Goal: Task Accomplishment & Management: Manage account settings

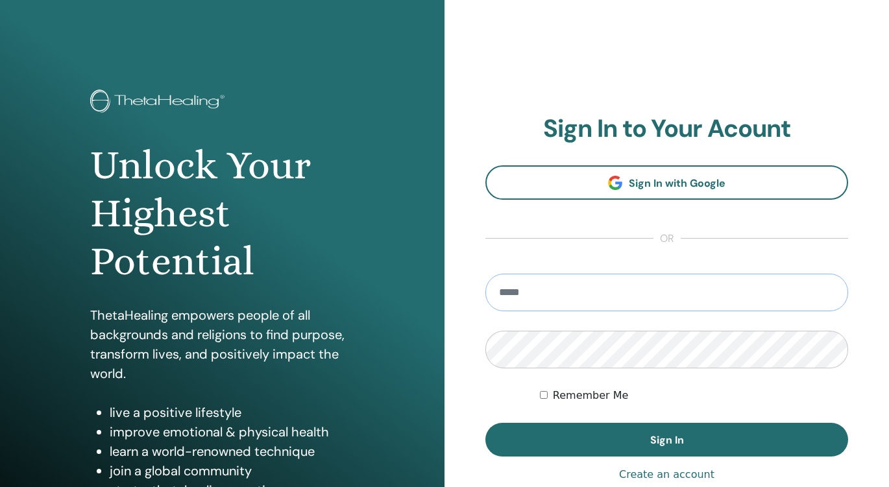
type input "**********"
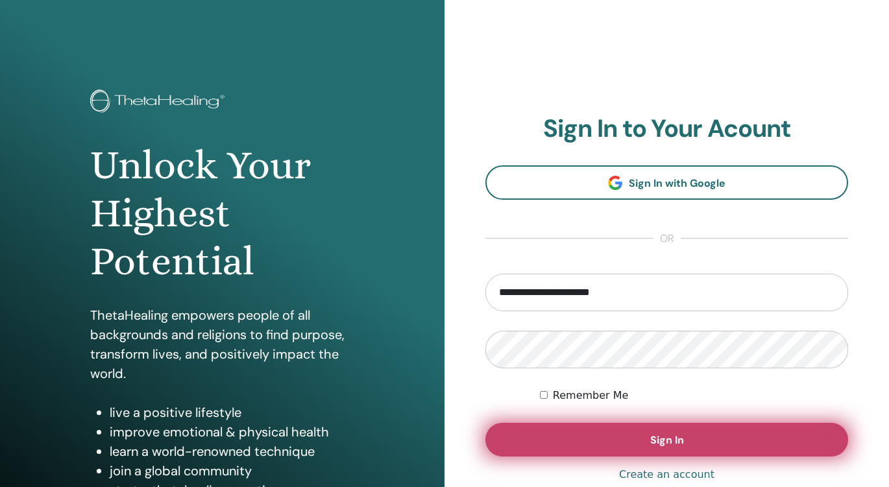
click at [599, 446] on button "Sign In" at bounding box center [666, 440] width 363 height 34
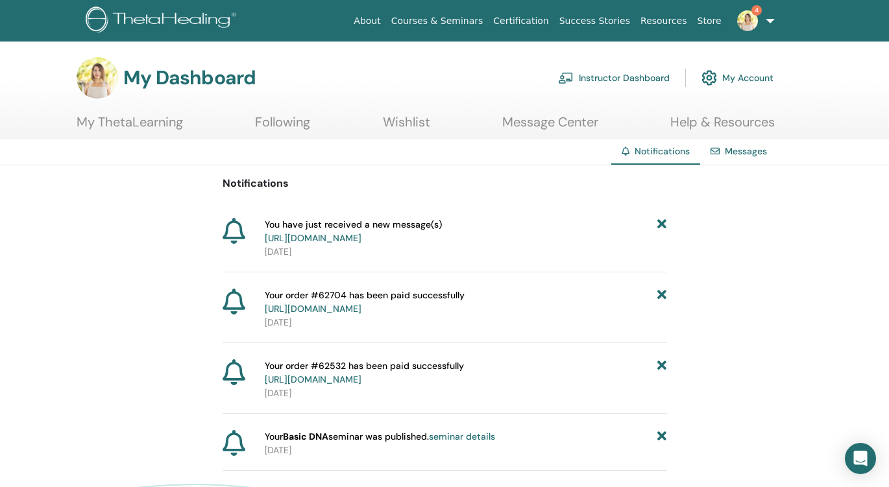
click at [361, 241] on link "https://member.thetahealing.com/message-center/messages/cb8f1c5b-37f6-4aa9-86c8…" at bounding box center [313, 238] width 97 height 12
click at [749, 30] on img at bounding box center [747, 20] width 21 height 21
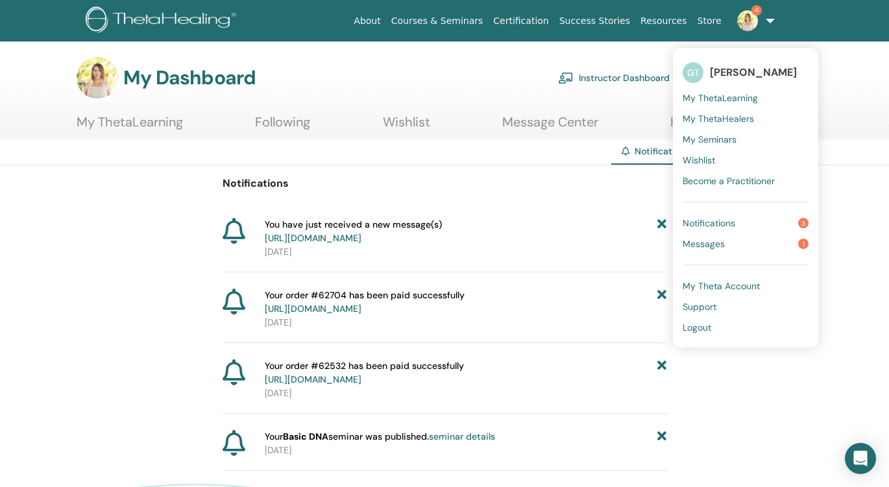
click at [715, 138] on span "My Seminars" at bounding box center [709, 140] width 54 height 12
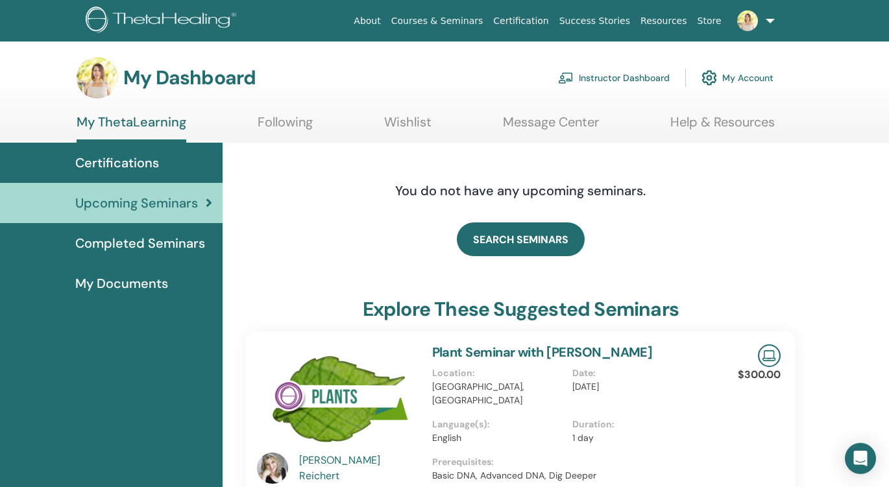
click at [613, 75] on link "Instructor Dashboard" at bounding box center [614, 78] width 112 height 29
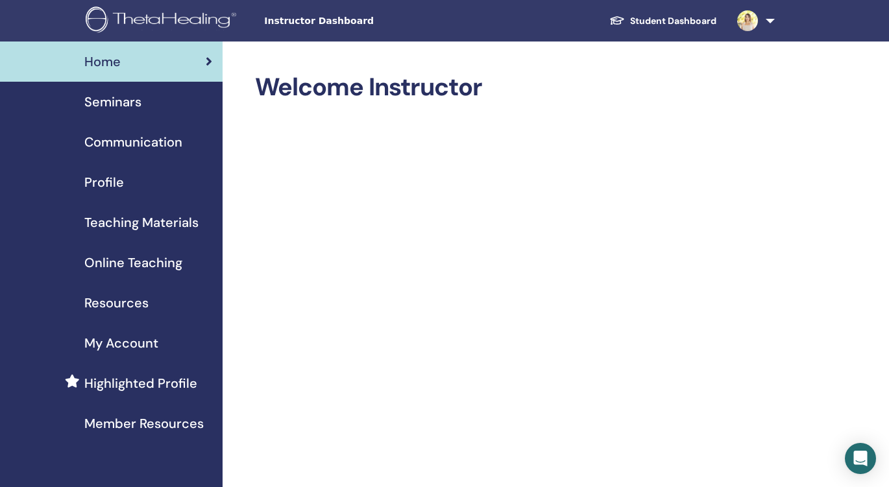
click at [144, 99] on div "Seminars" at bounding box center [111, 101] width 202 height 19
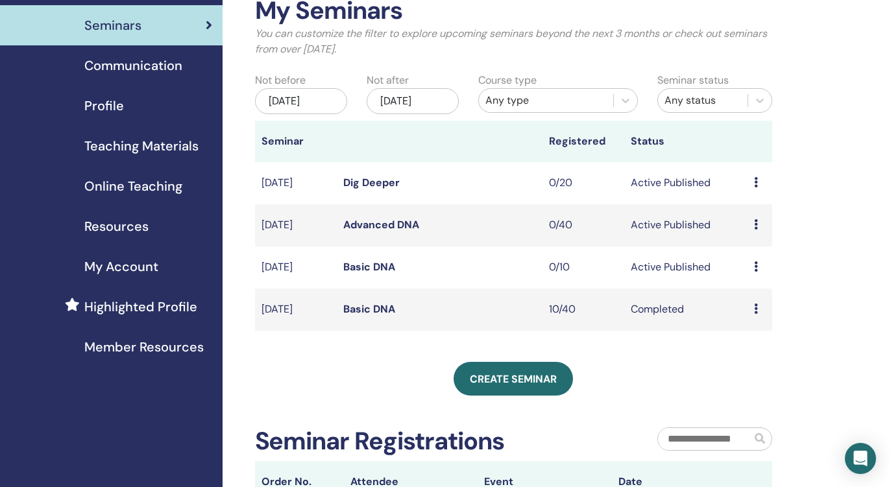
scroll to position [76, 0]
click at [754, 230] on icon at bounding box center [756, 225] width 4 height 10
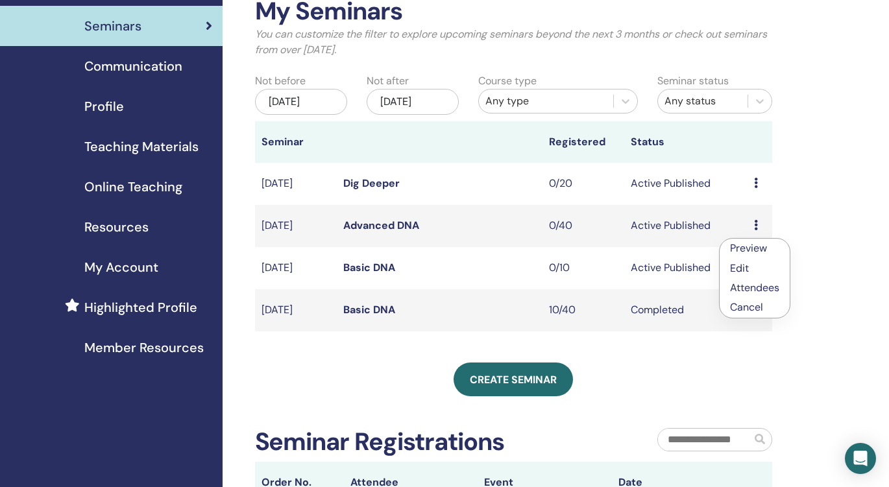
click at [746, 268] on link "Edit" at bounding box center [739, 268] width 19 height 14
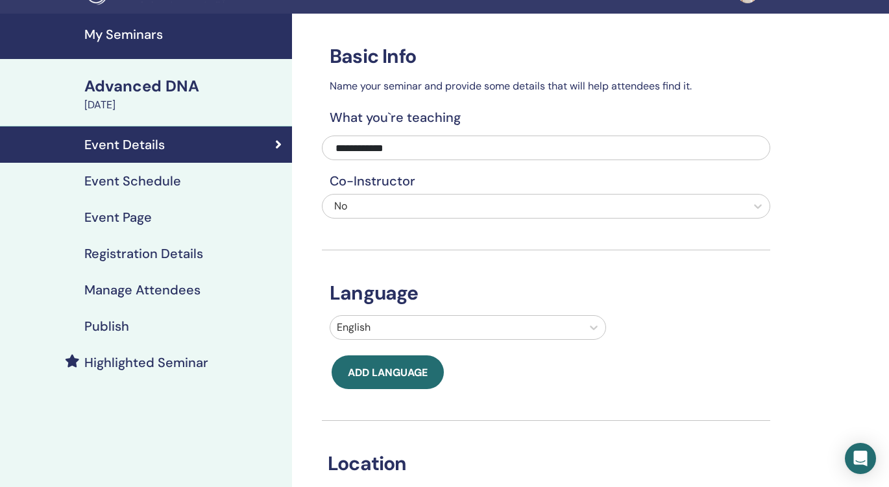
scroll to position [27, 0]
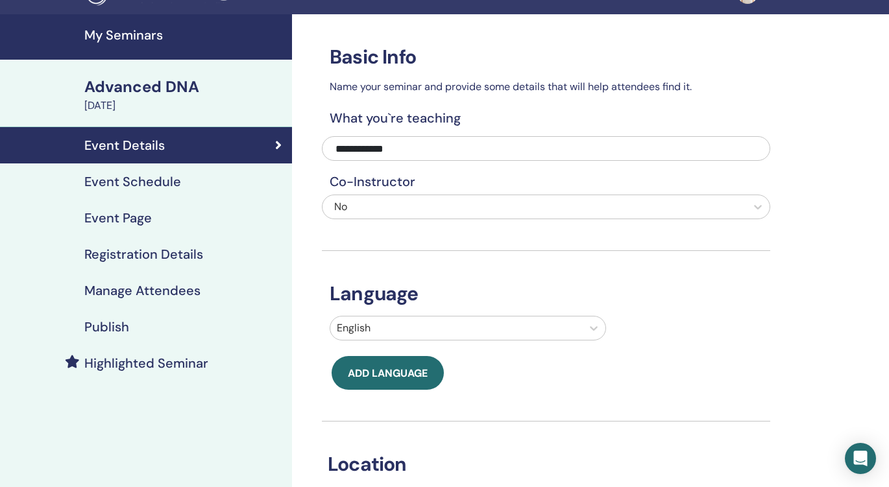
click at [121, 326] on h4 "Publish" at bounding box center [106, 327] width 45 height 16
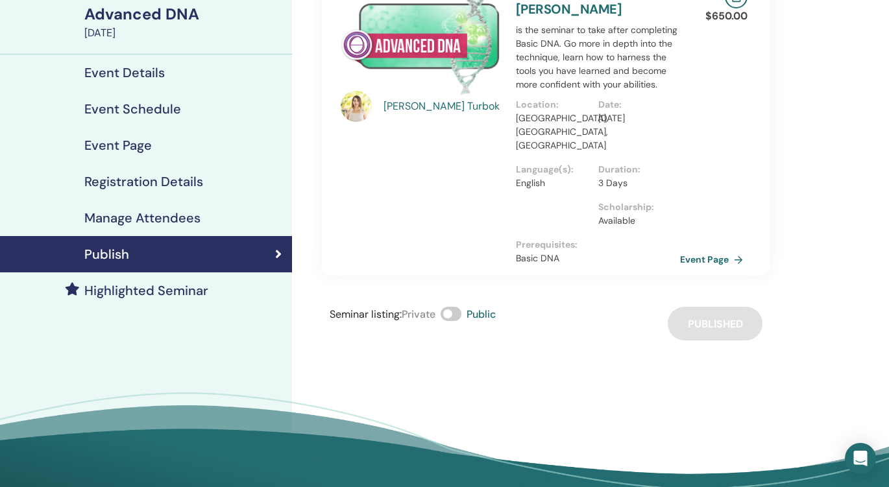
scroll to position [99, 0]
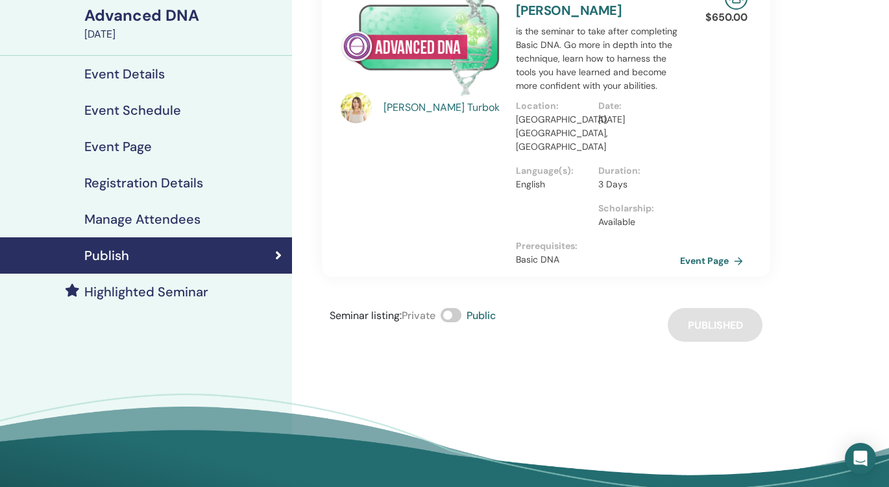
click at [167, 219] on h4 "Manage Attendees" at bounding box center [142, 219] width 116 height 16
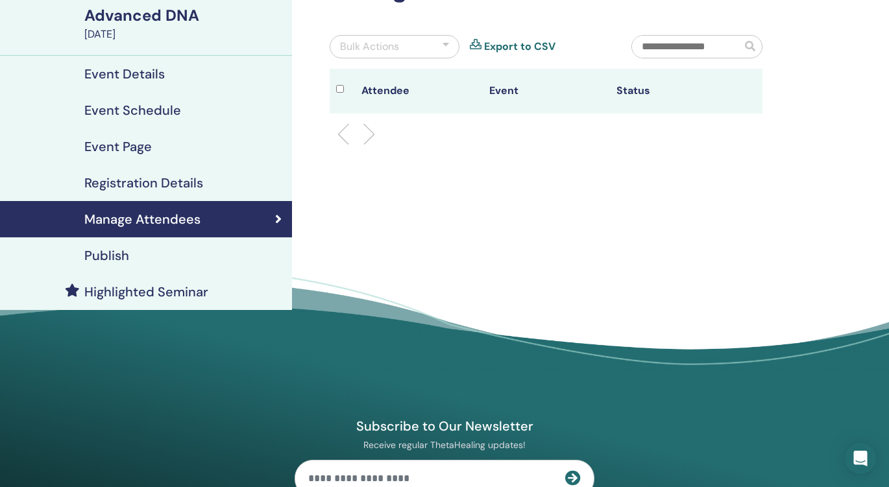
click at [165, 184] on h4 "Registration Details" at bounding box center [143, 183] width 119 height 16
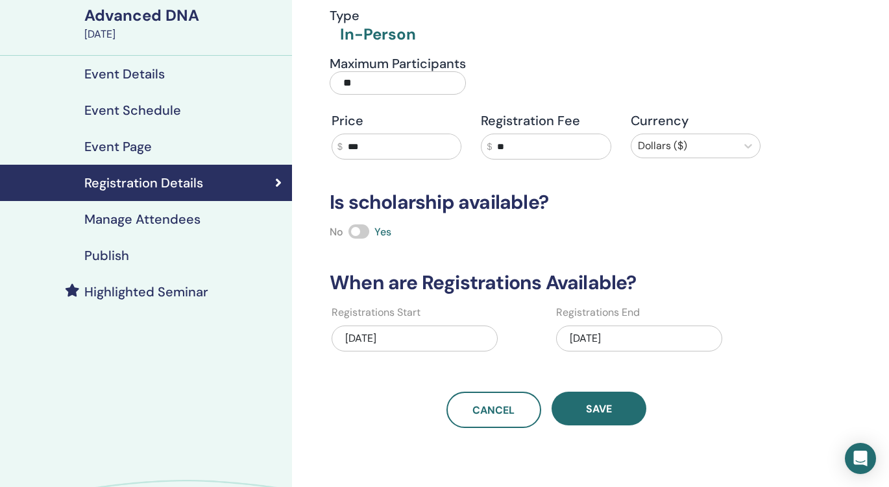
click at [604, 340] on div "06/29/2025" at bounding box center [639, 339] width 166 height 26
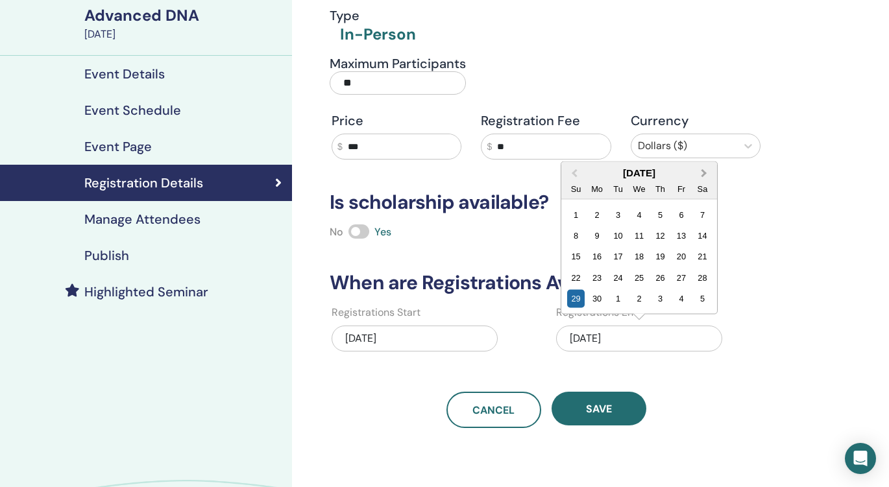
click at [704, 175] on span "Next Month" at bounding box center [704, 173] width 0 height 14
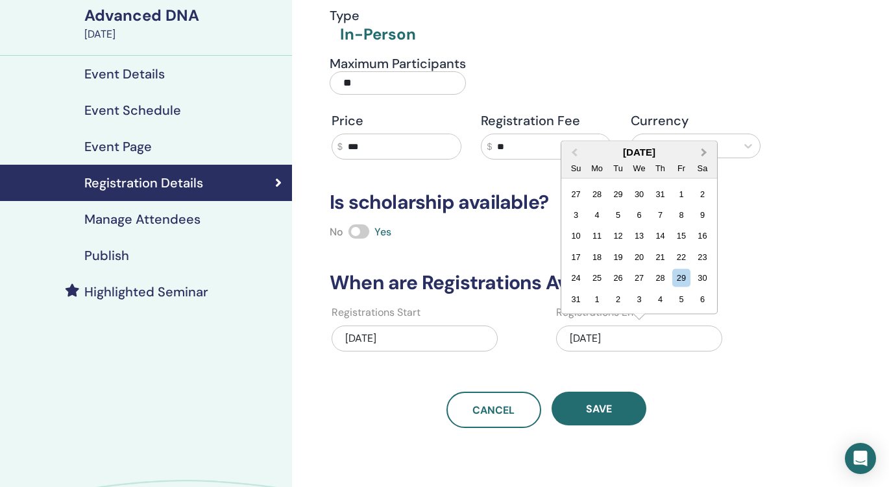
click at [702, 175] on div "Sa" at bounding box center [702, 168] width 18 height 18
click at [704, 150] on span "Next Month" at bounding box center [704, 152] width 0 height 14
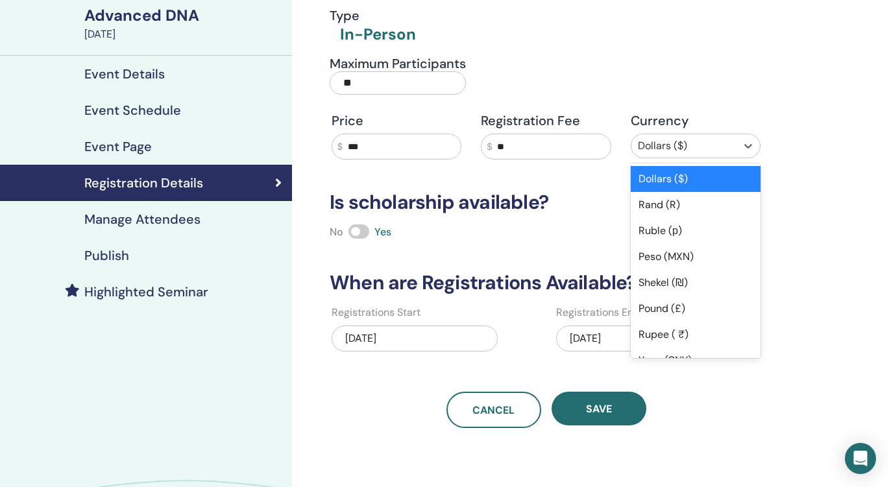
click at [701, 150] on div at bounding box center [684, 146] width 92 height 18
click at [561, 376] on div "Registration details Type In-Person Maximum Participants ** Price $ *** Registr…" at bounding box center [546, 185] width 448 height 485
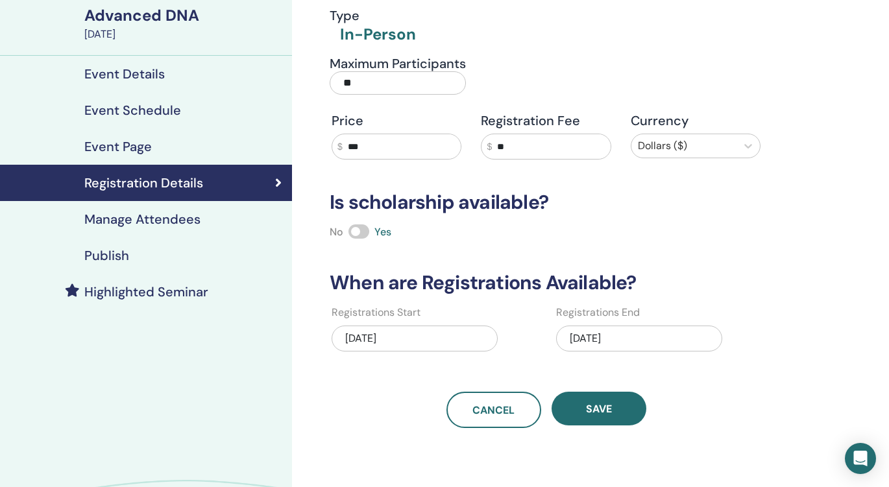
click at [611, 337] on div "06/29/2025" at bounding box center [639, 339] width 166 height 26
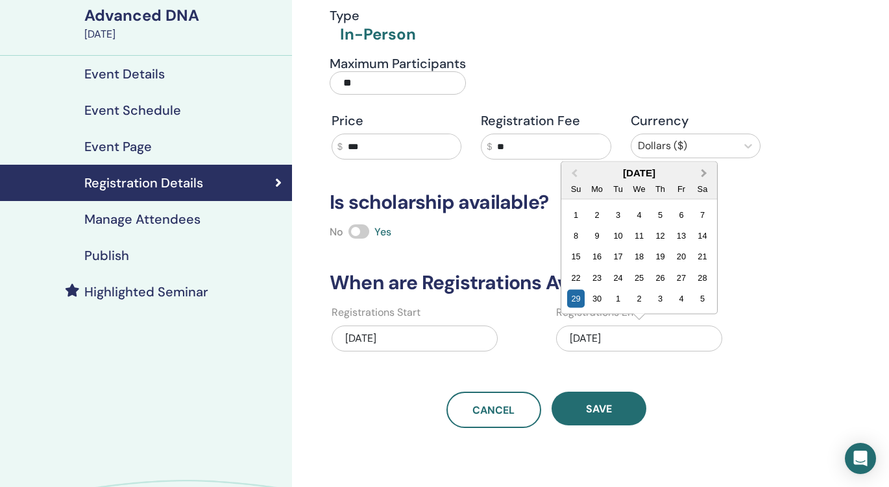
click at [704, 173] on span "Next Month" at bounding box center [704, 173] width 0 height 14
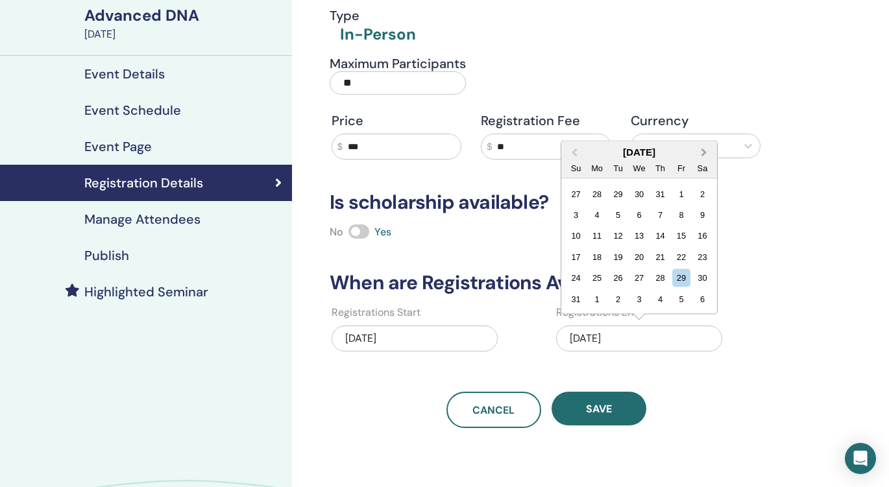
click at [704, 152] on span "Next Month" at bounding box center [704, 152] width 0 height 14
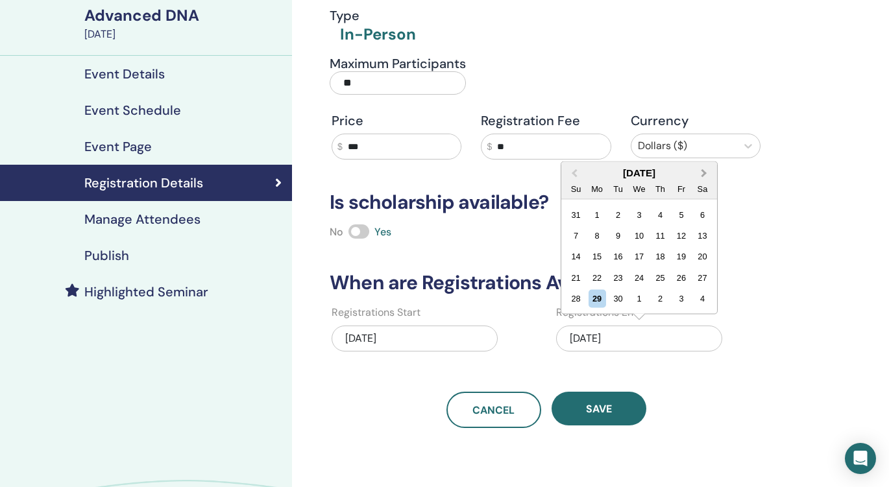
click at [704, 173] on span "Next Month" at bounding box center [704, 173] width 0 height 14
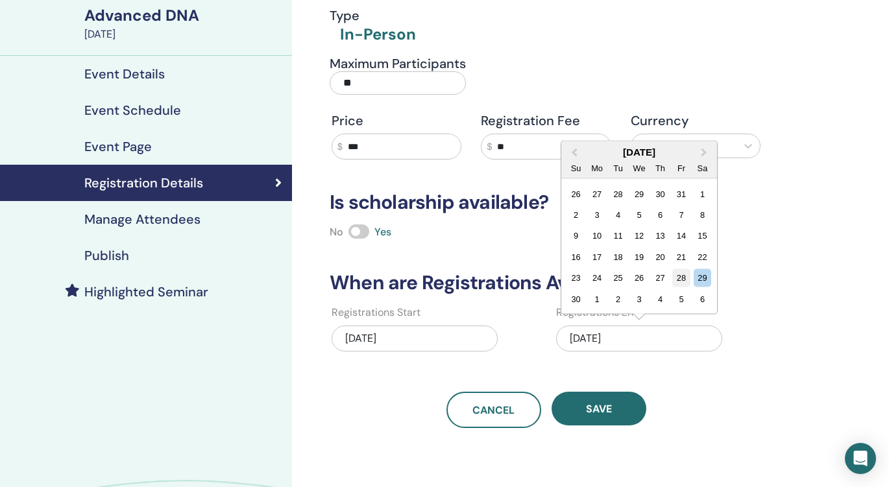
click at [686, 276] on div "28" at bounding box center [681, 278] width 18 height 18
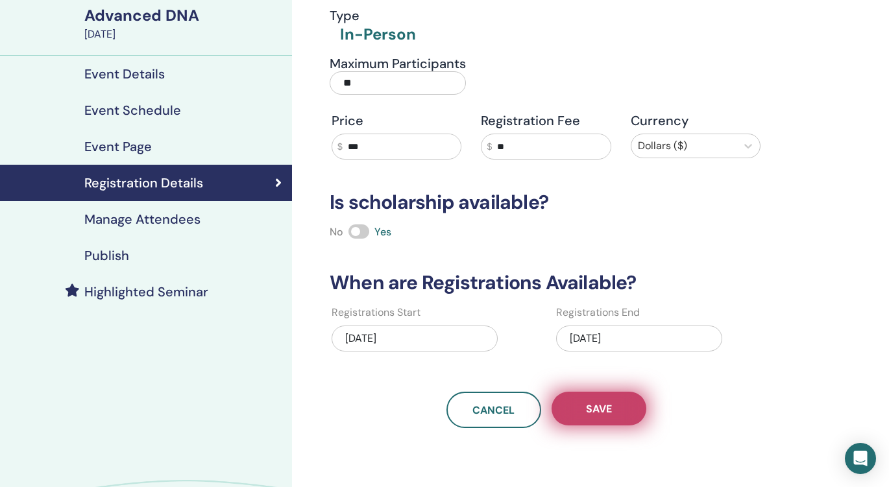
click at [598, 422] on button "Save" at bounding box center [598, 409] width 95 height 34
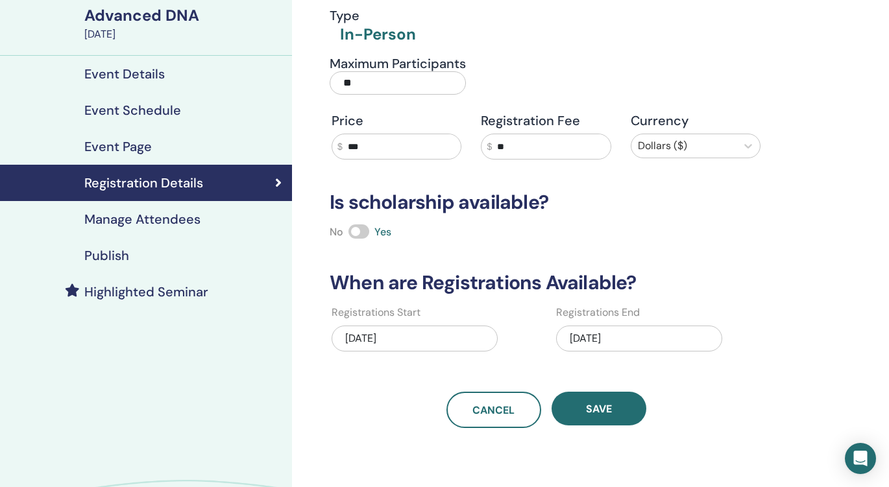
click at [348, 415] on div "Cancel Save" at bounding box center [546, 410] width 448 height 36
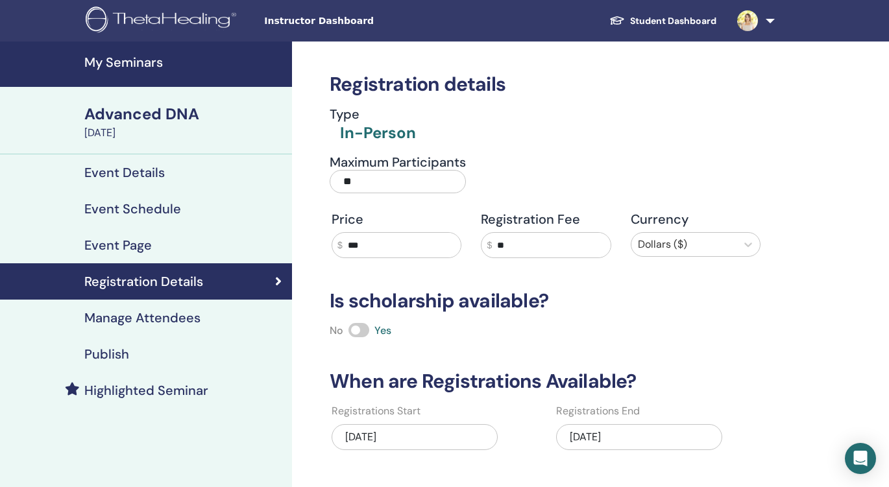
click at [143, 62] on h4 "My Seminars" at bounding box center [184, 62] width 200 height 16
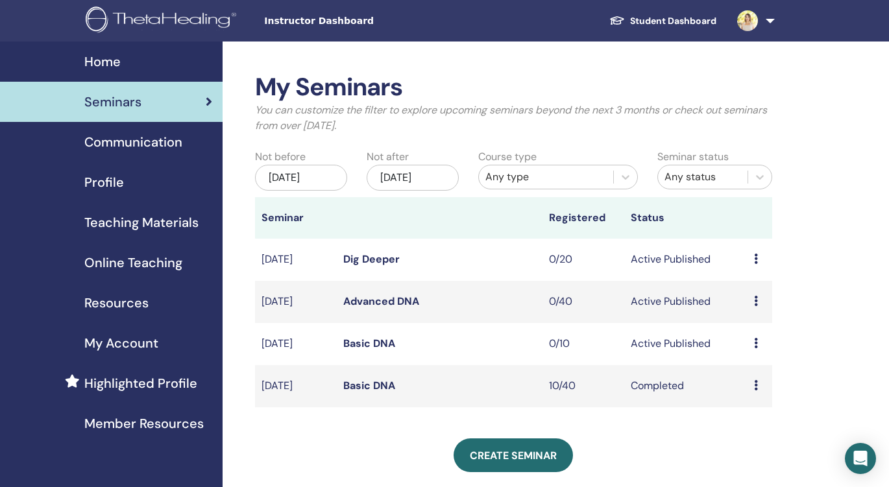
click at [752, 270] on td "Preview Edit Attendees Cancel" at bounding box center [759, 260] width 25 height 42
click at [754, 264] on icon at bounding box center [756, 259] width 4 height 10
click at [745, 296] on link "Edit" at bounding box center [739, 300] width 19 height 14
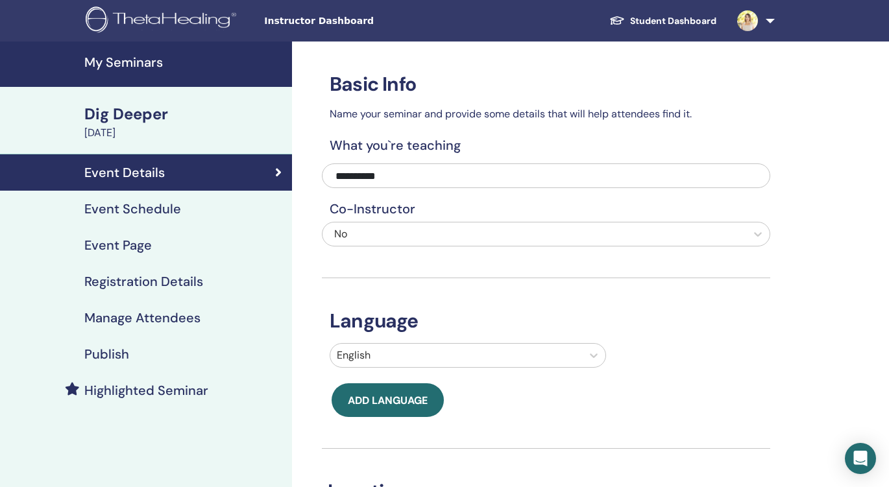
click at [141, 241] on h4 "Event Page" at bounding box center [117, 245] width 67 height 16
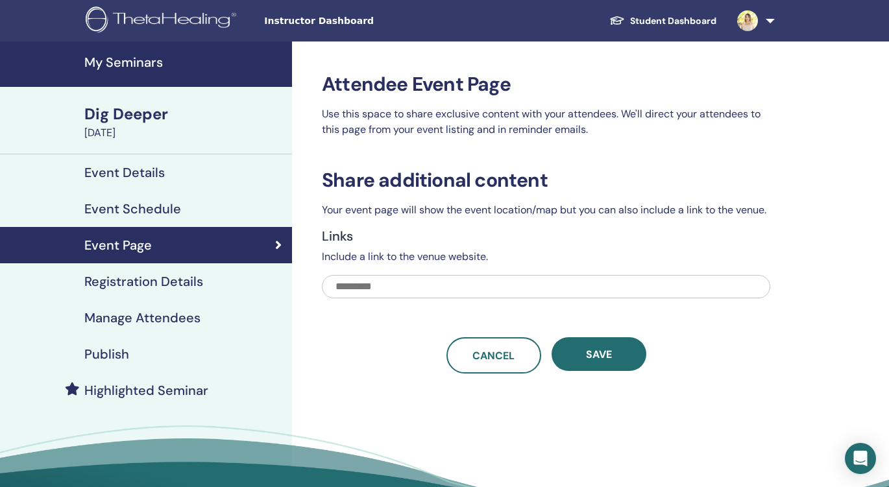
click at [147, 209] on h4 "Event Schedule" at bounding box center [132, 209] width 97 height 16
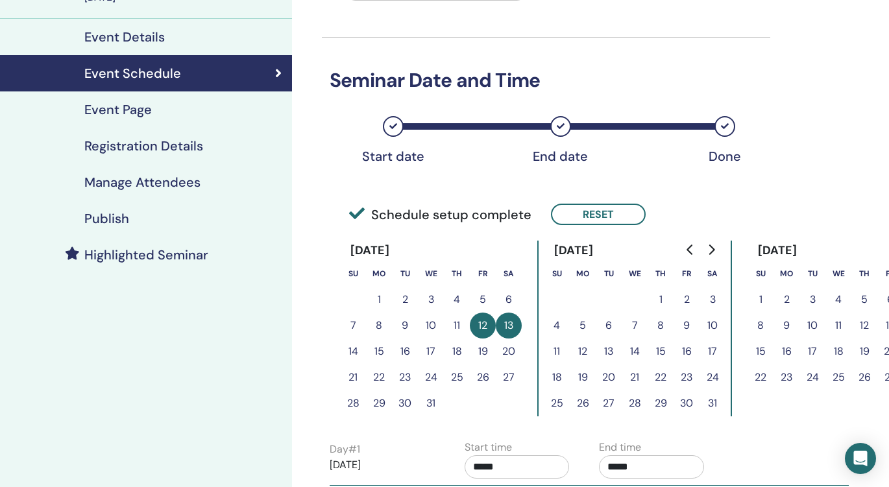
scroll to position [156, 0]
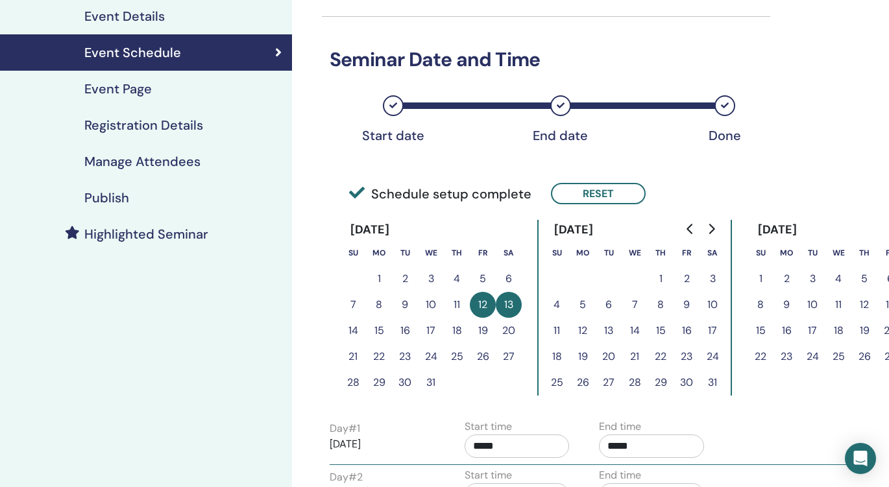
click at [507, 304] on button "13" at bounding box center [509, 305] width 26 height 26
click at [614, 194] on button "Reset" at bounding box center [598, 193] width 95 height 21
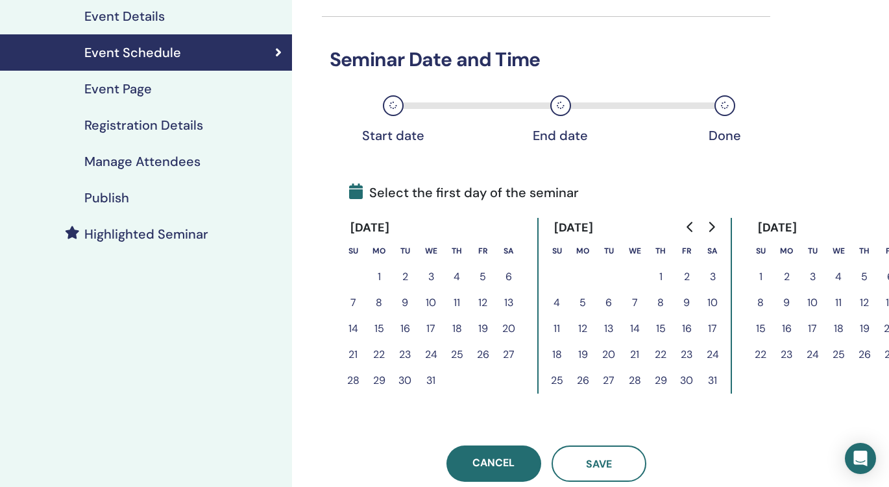
click at [508, 303] on button "13" at bounding box center [509, 303] width 26 height 26
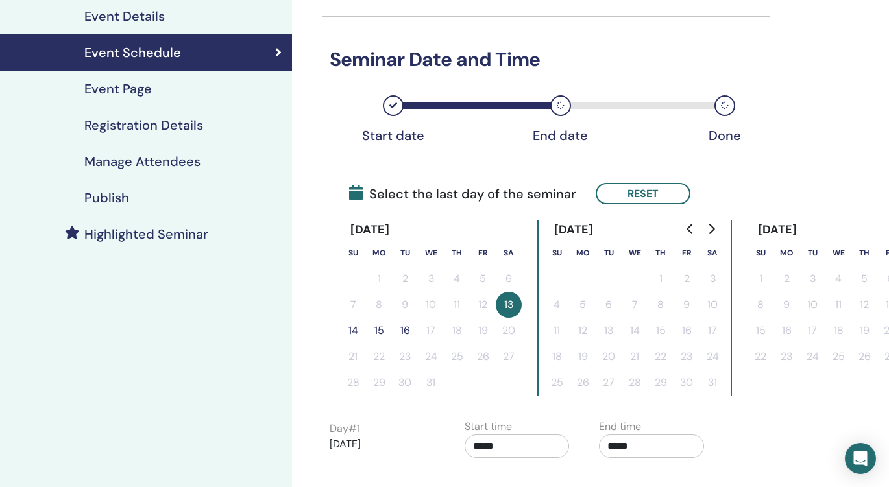
click at [356, 329] on button "14" at bounding box center [353, 331] width 26 height 26
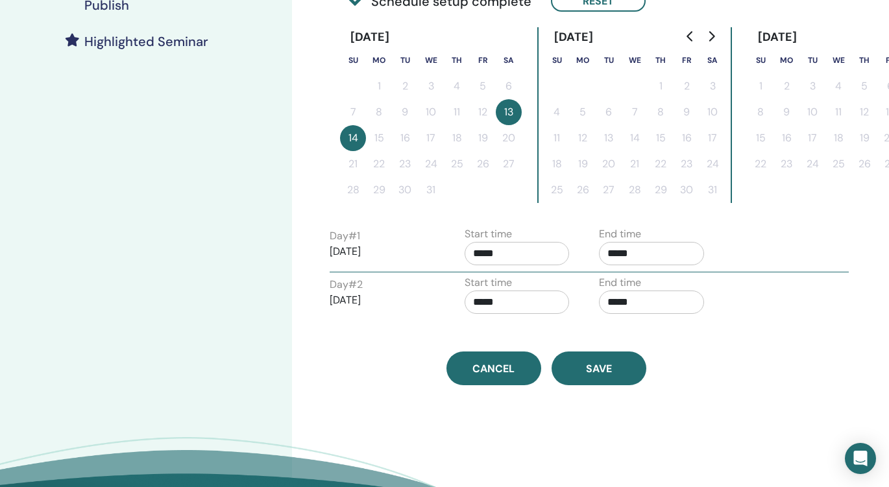
scroll to position [424, 0]
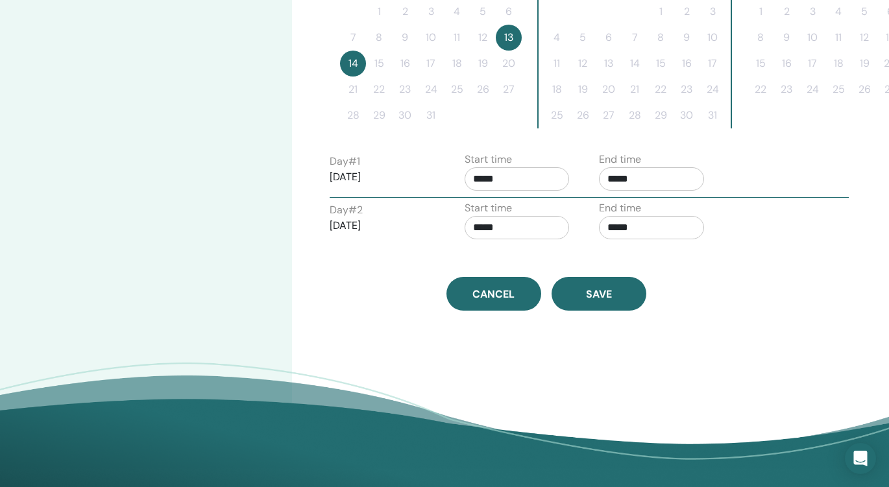
click at [519, 186] on input "*****" at bounding box center [516, 178] width 105 height 23
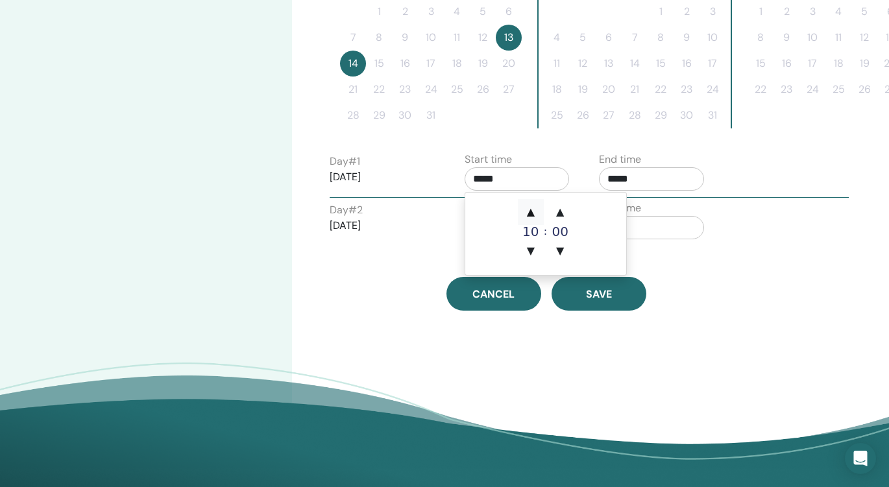
click at [531, 209] on span "▲" at bounding box center [531, 212] width 26 height 26
click at [531, 210] on span "▲" at bounding box center [531, 212] width 26 height 26
type input "*****"
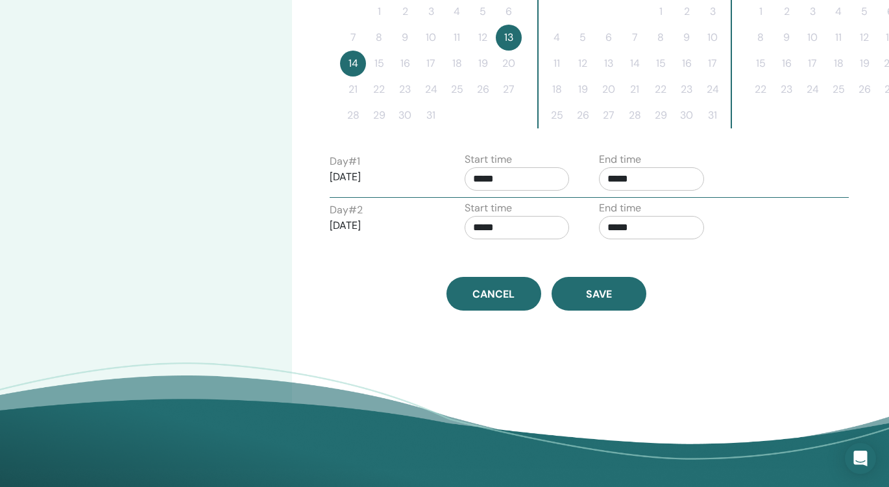
click at [511, 227] on input "*****" at bounding box center [516, 227] width 105 height 23
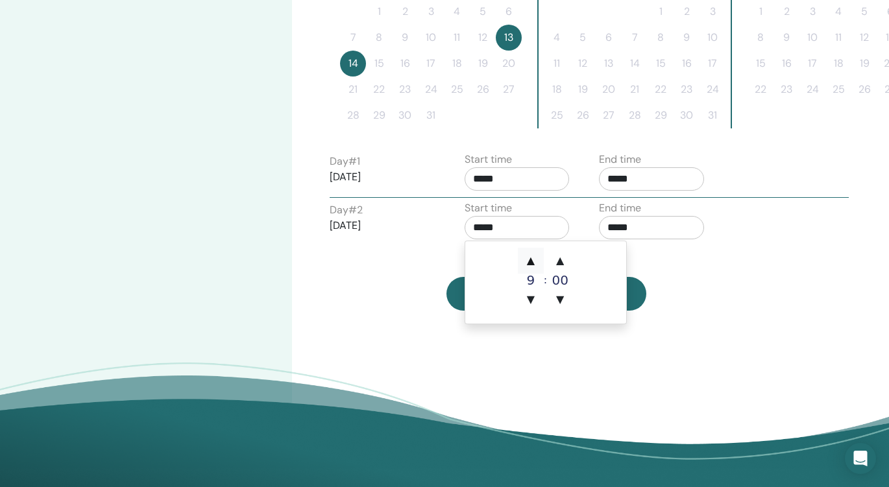
click at [531, 256] on span "▲" at bounding box center [531, 261] width 26 height 26
click at [531, 302] on span "▼" at bounding box center [531, 300] width 26 height 26
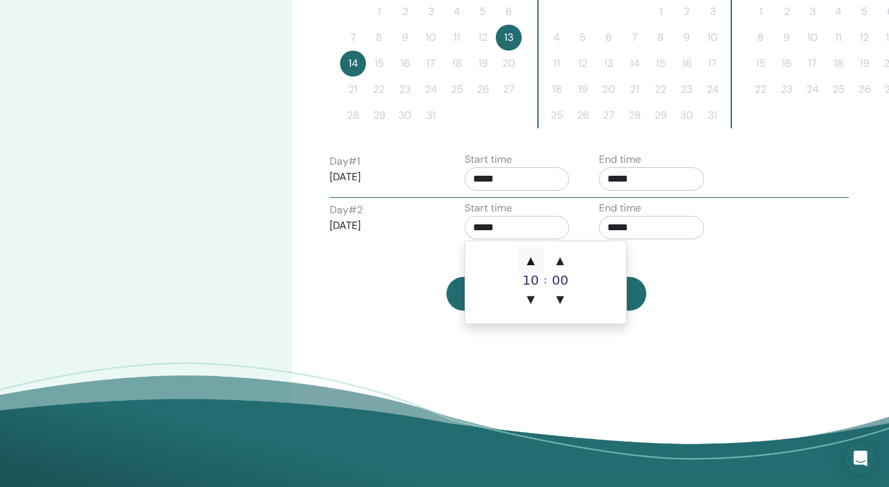
click at [531, 259] on span "▲" at bounding box center [531, 261] width 26 height 26
type input "*****"
click at [636, 177] on input "*****" at bounding box center [651, 178] width 105 height 23
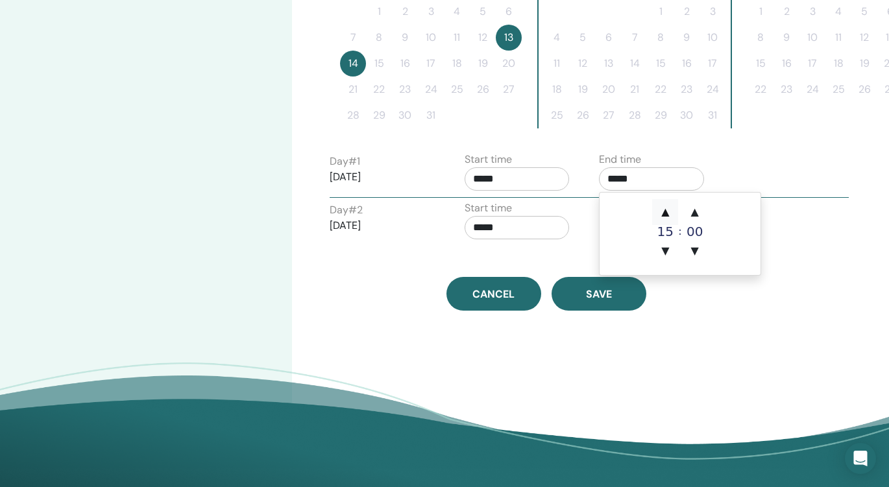
click at [665, 212] on span "▲" at bounding box center [665, 212] width 26 height 26
type input "*****"
click at [736, 339] on div "Time Zone (GMT-4) US/Eastern Seminar Date and Time Start date End date Done Sch…" at bounding box center [588, 55] width 592 height 874
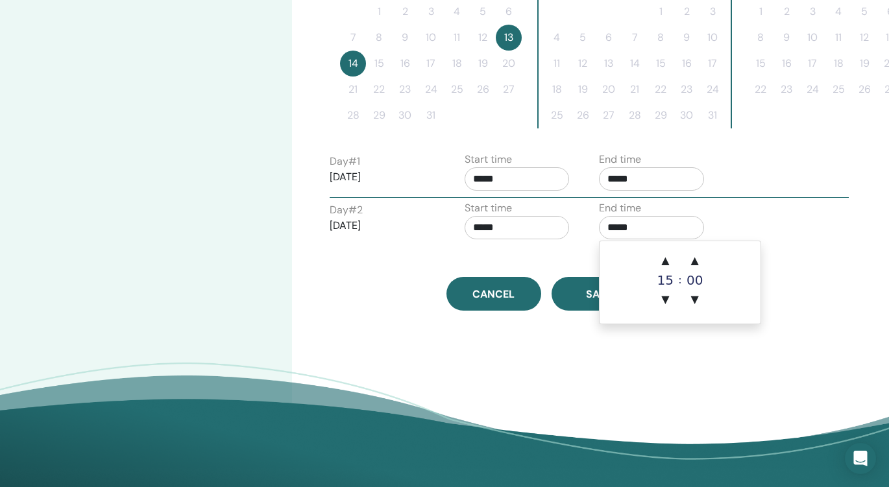
click at [633, 228] on input "*****" at bounding box center [651, 227] width 105 height 23
click at [664, 259] on span "▲" at bounding box center [665, 261] width 26 height 26
type input "*****"
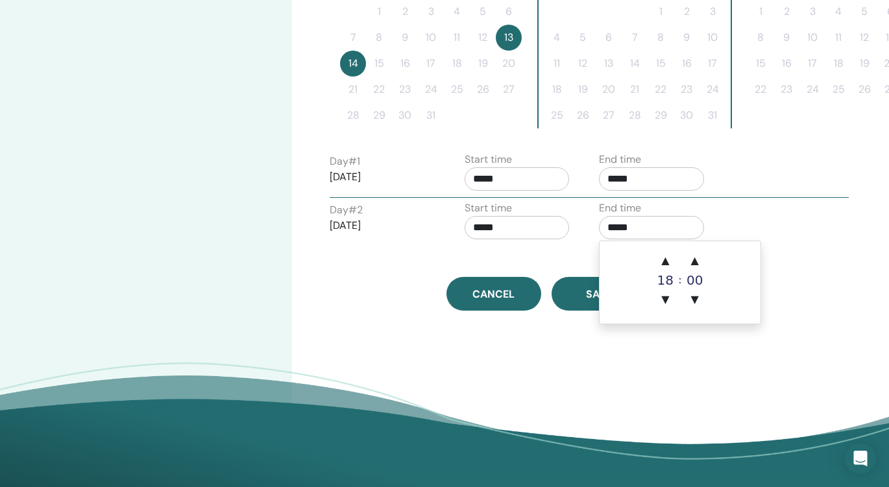
click at [583, 341] on div "Time Zone (GMT-4) US/Eastern Seminar Date and Time Start date End date Done Sch…" at bounding box center [588, 55] width 592 height 874
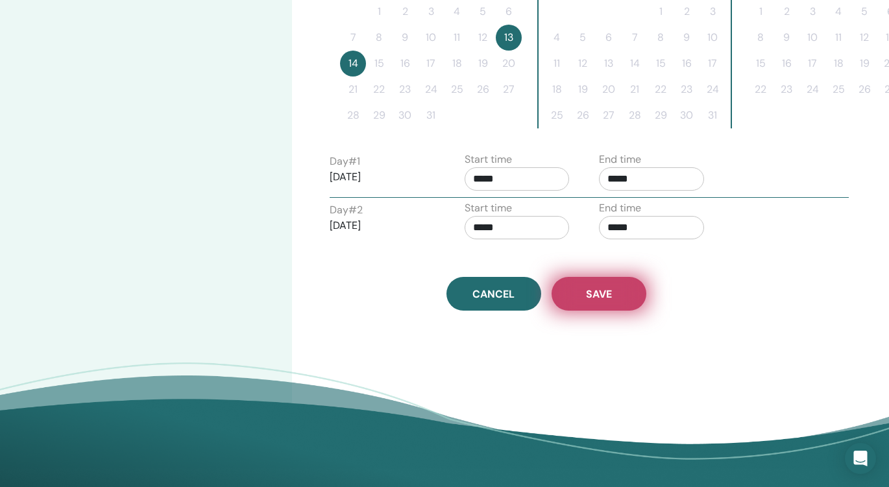
click at [585, 310] on button "Save" at bounding box center [598, 294] width 95 height 34
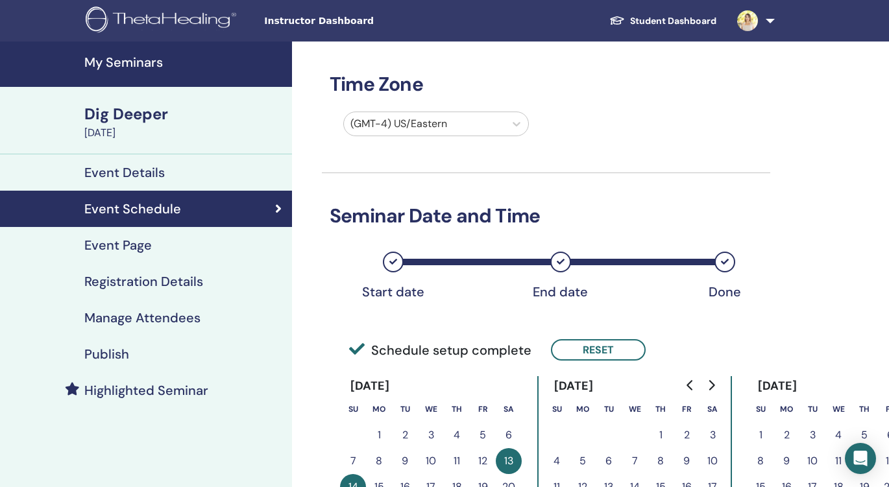
click at [133, 173] on h4 "Event Details" at bounding box center [124, 173] width 80 height 16
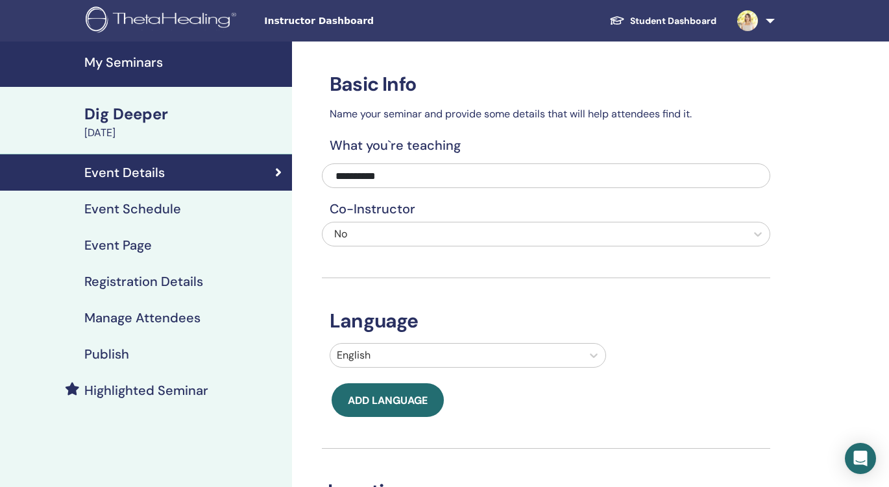
click at [125, 210] on h4 "Event Schedule" at bounding box center [132, 209] width 97 height 16
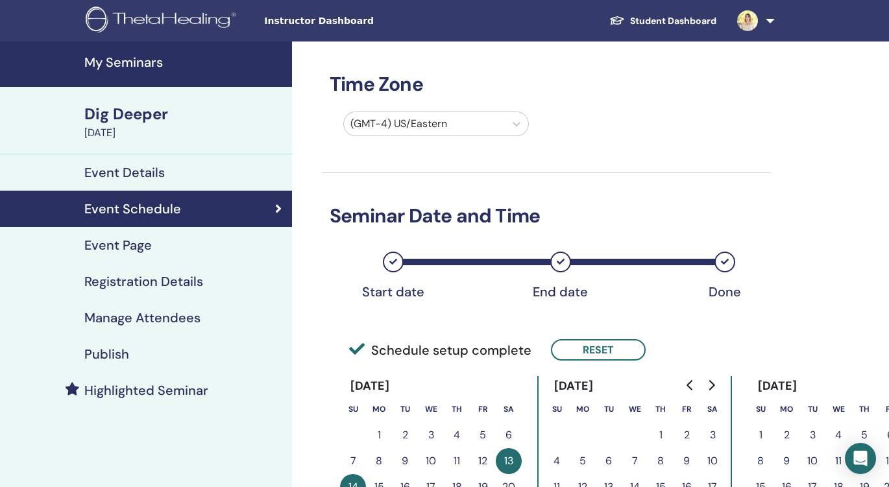
click at [127, 247] on h4 "Event Page" at bounding box center [117, 245] width 67 height 16
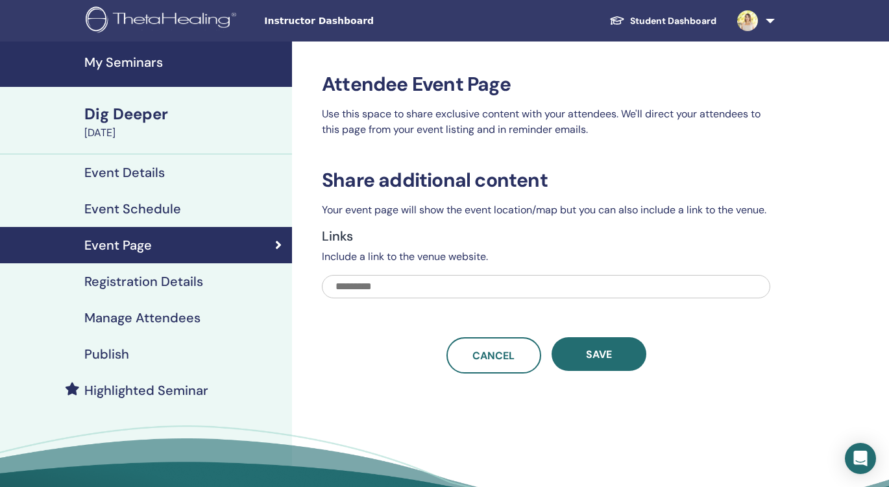
click at [134, 172] on h4 "Event Details" at bounding box center [124, 173] width 80 height 16
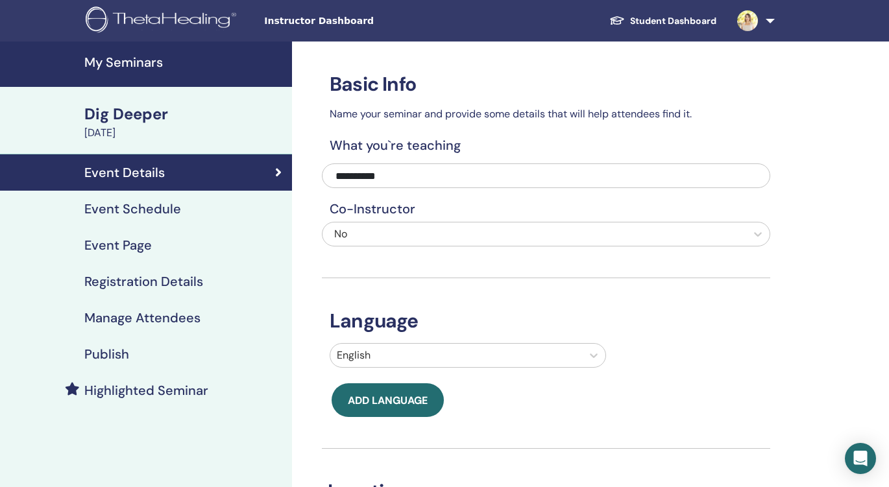
click at [147, 68] on h4 "My Seminars" at bounding box center [184, 62] width 200 height 16
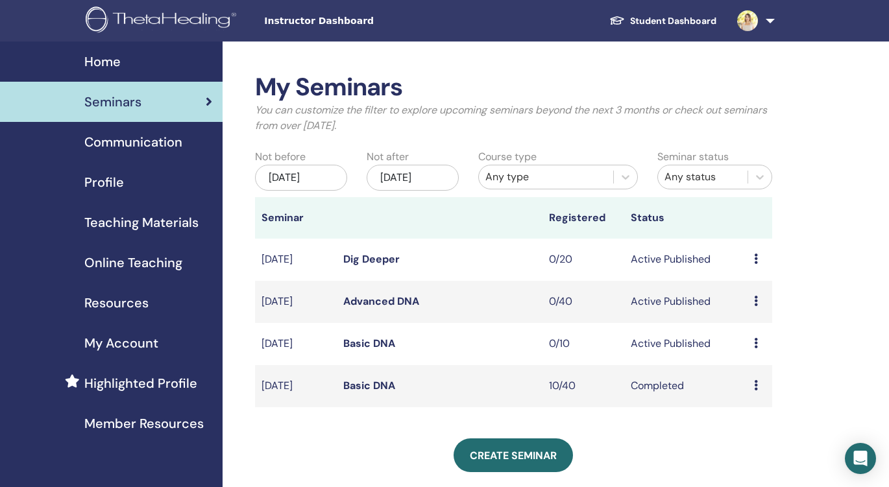
click at [754, 348] on icon at bounding box center [756, 343] width 4 height 10
click at [359, 350] on link "Basic DNA" at bounding box center [369, 344] width 52 height 14
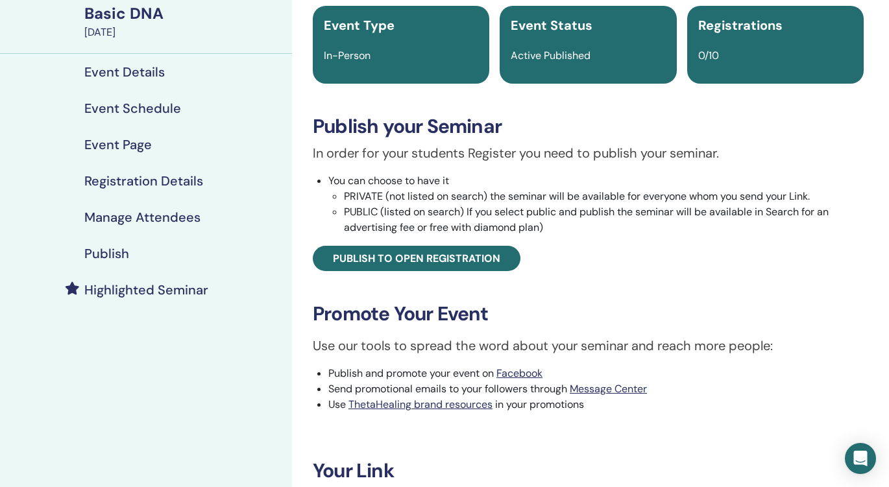
scroll to position [102, 0]
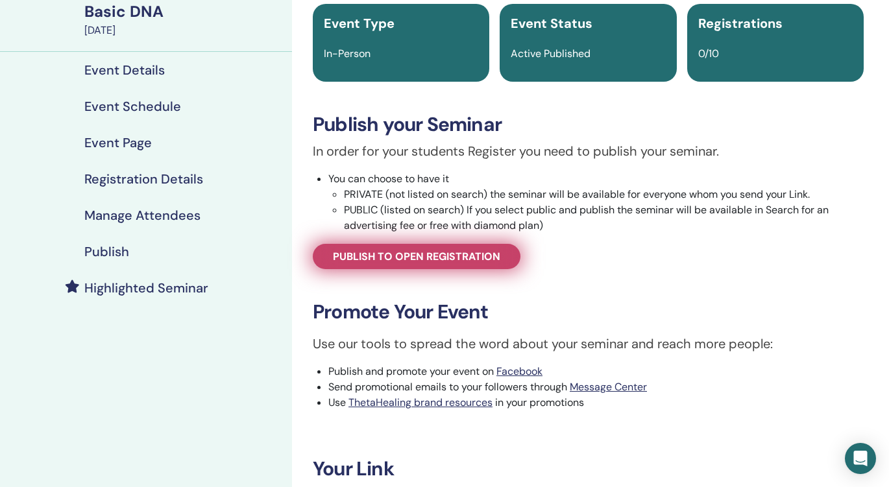
click at [410, 261] on span "Publish to open registration" at bounding box center [416, 257] width 167 height 14
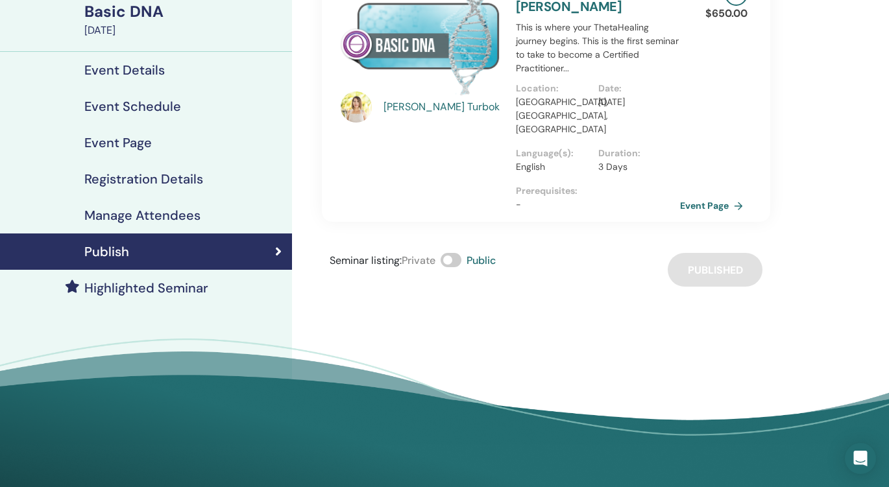
click at [166, 178] on h4 "Registration Details" at bounding box center [143, 179] width 119 height 16
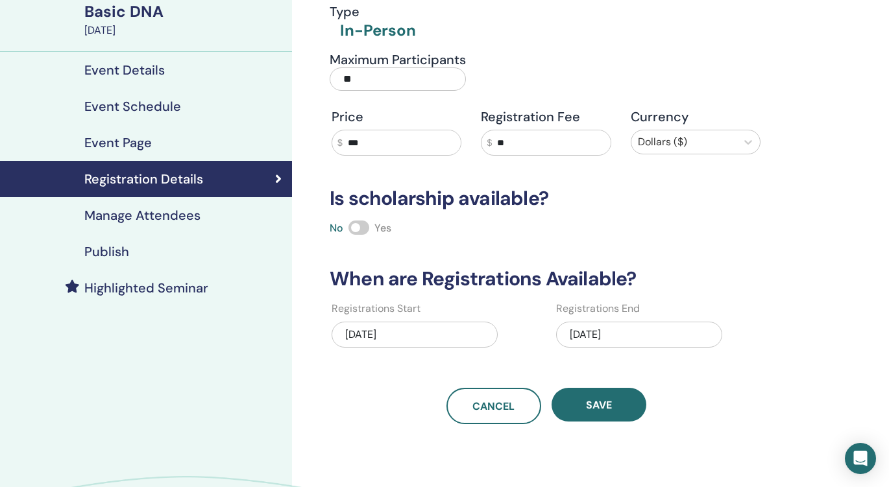
click at [180, 215] on h4 "Manage Attendees" at bounding box center [142, 216] width 116 height 16
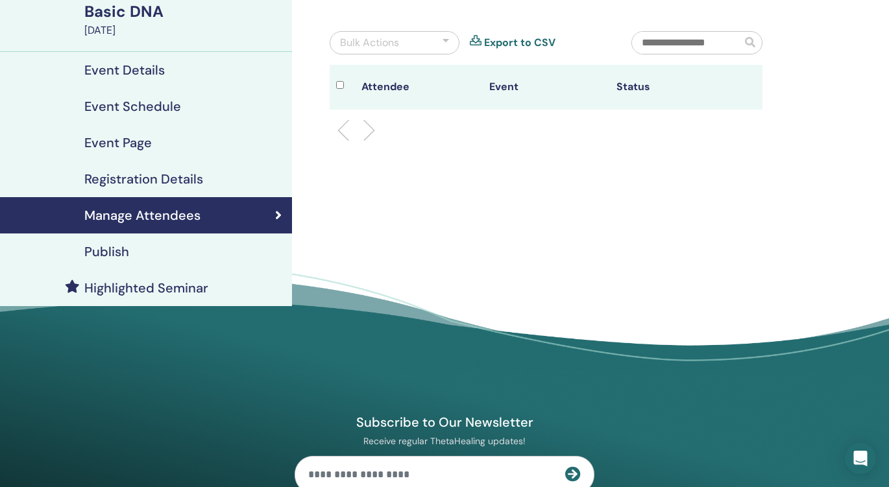
click at [152, 180] on h4 "Registration Details" at bounding box center [143, 179] width 119 height 16
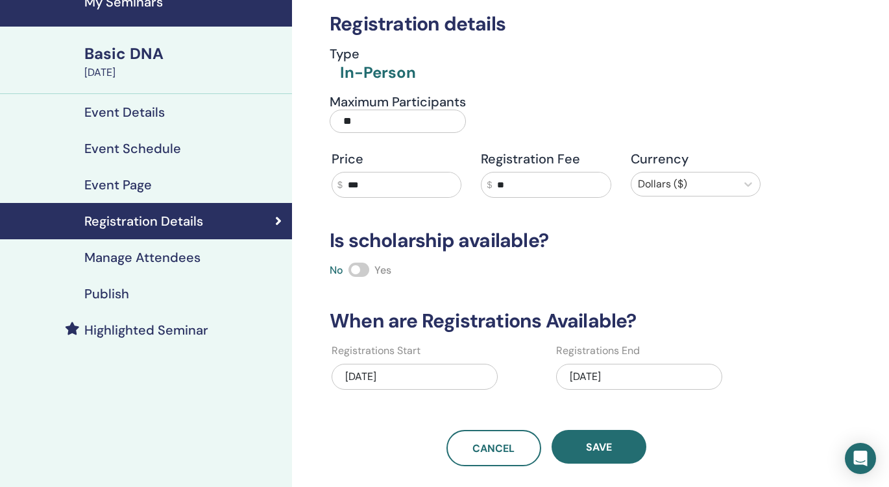
scroll to position [62, 0]
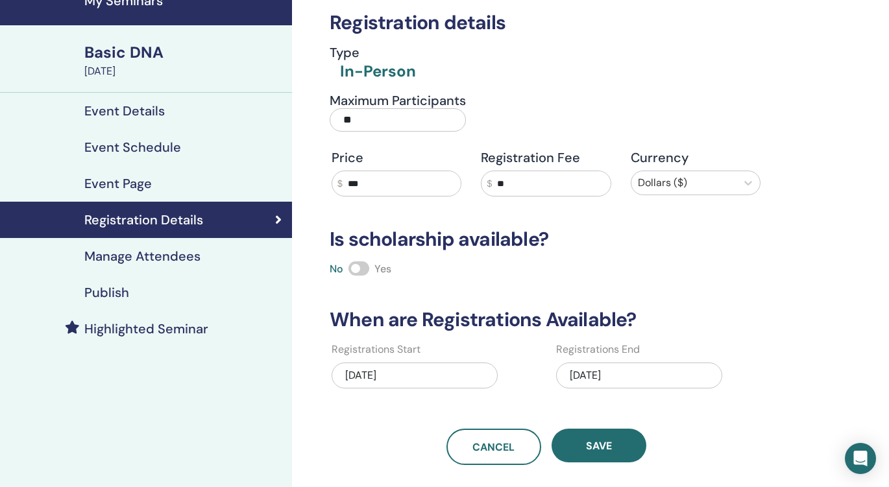
click at [147, 182] on h4 "Event Page" at bounding box center [117, 184] width 67 height 16
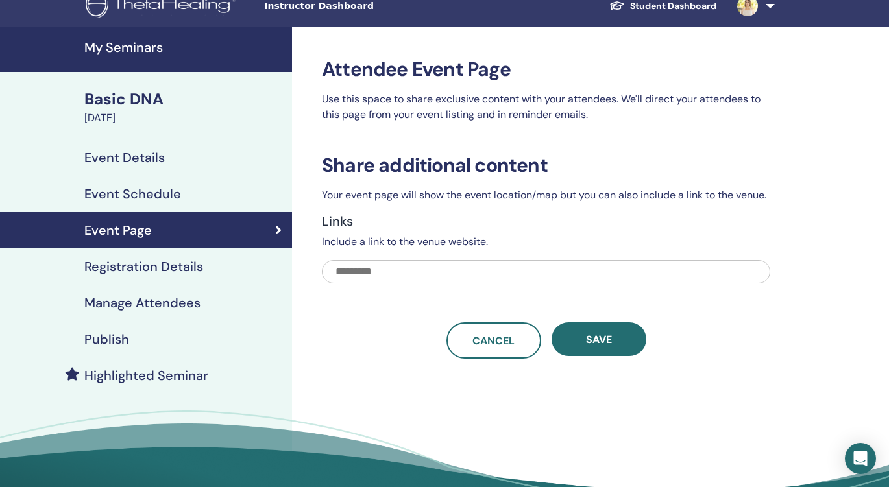
scroll to position [16, 0]
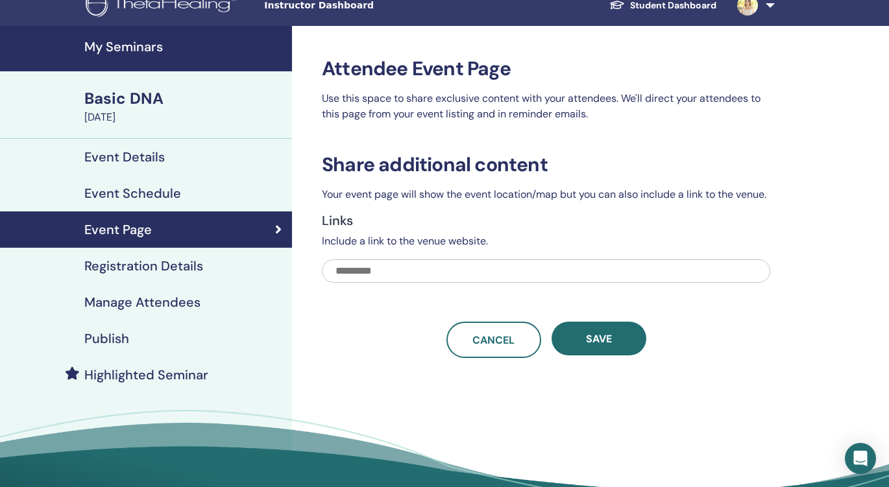
click at [147, 191] on h4 "Event Schedule" at bounding box center [132, 194] width 97 height 16
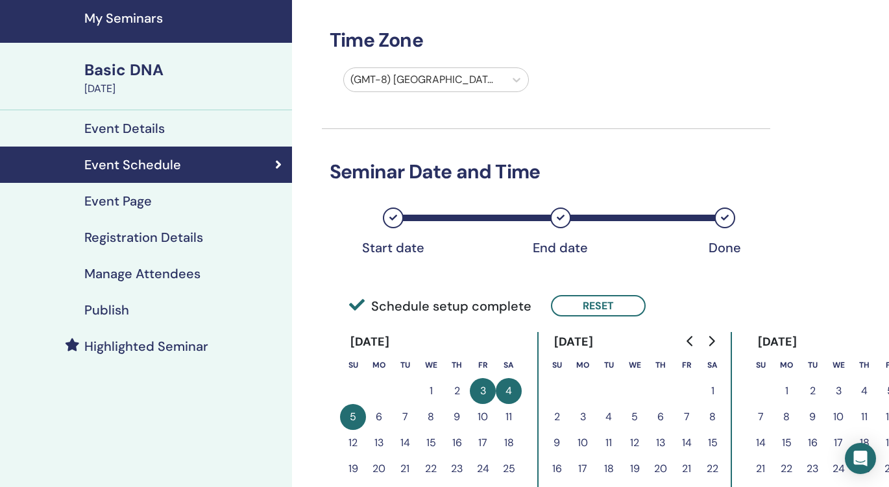
scroll to position [51, 0]
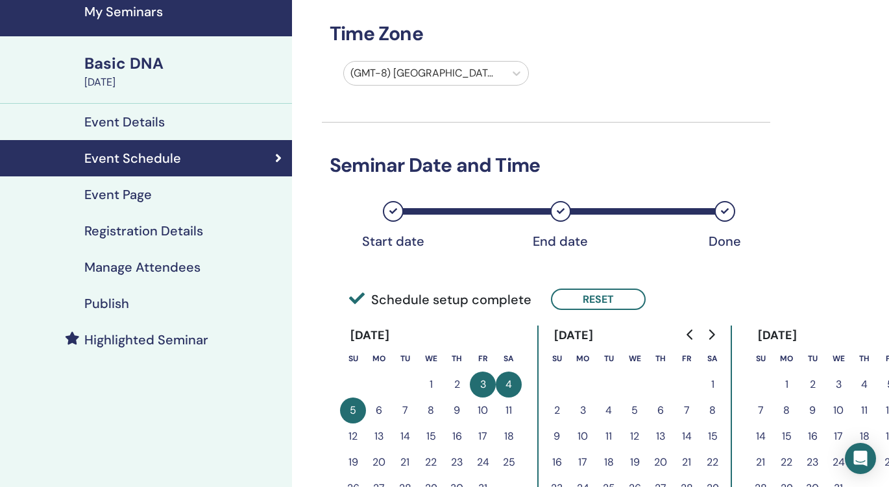
click at [151, 115] on h4 "Event Details" at bounding box center [124, 122] width 80 height 16
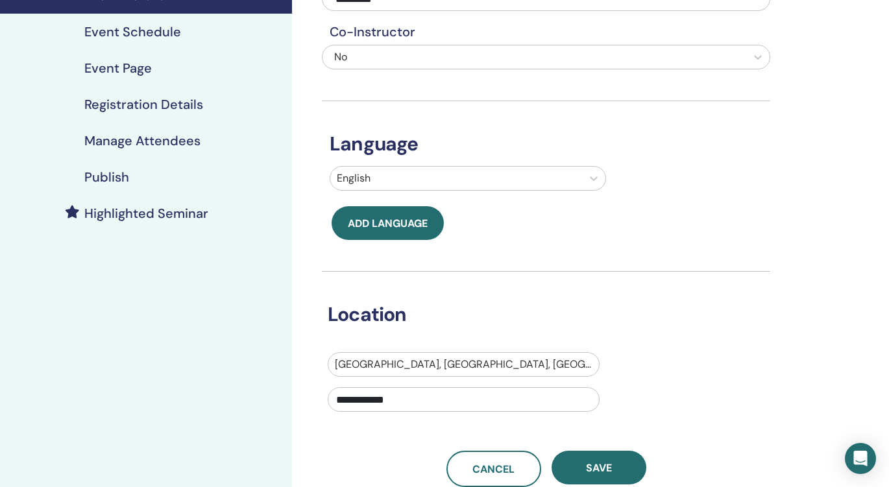
scroll to position [178, 0]
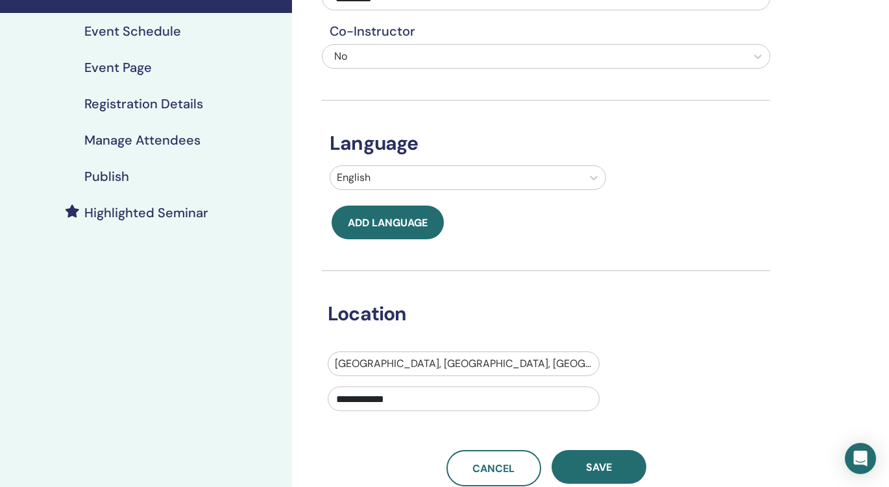
click at [137, 66] on h4 "Event Page" at bounding box center [117, 68] width 67 height 16
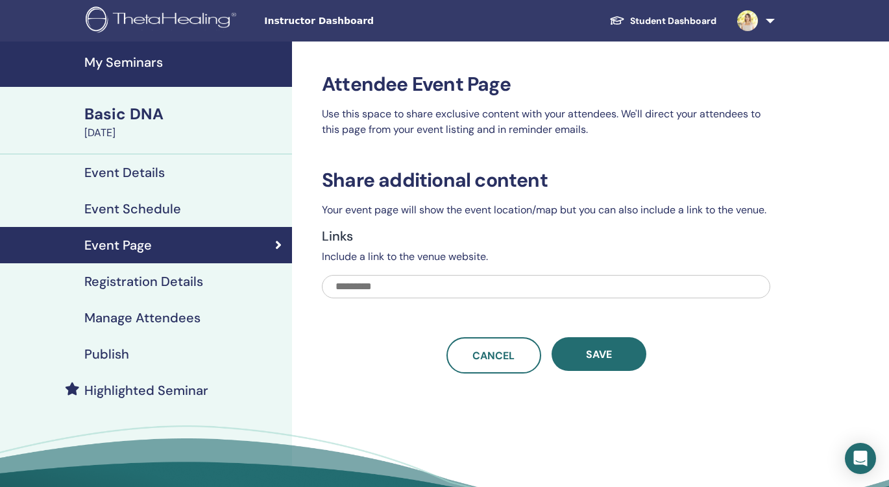
click at [139, 282] on h4 "Registration Details" at bounding box center [143, 282] width 119 height 16
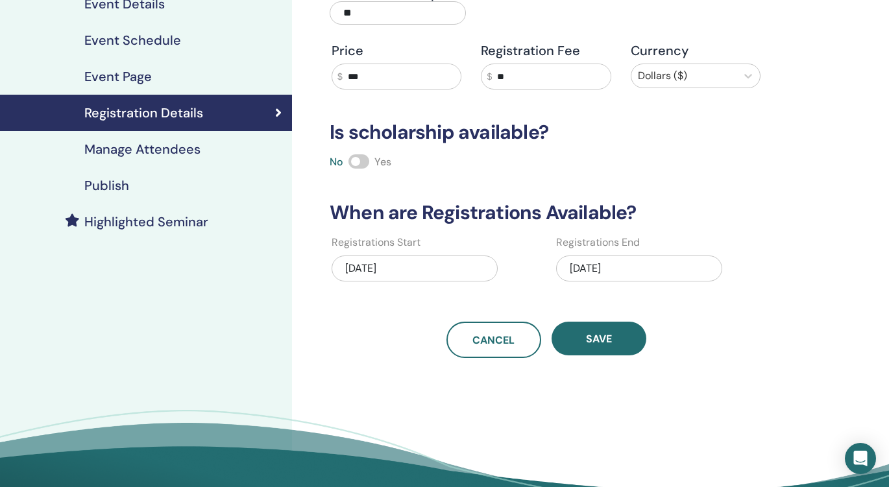
scroll to position [167, 0]
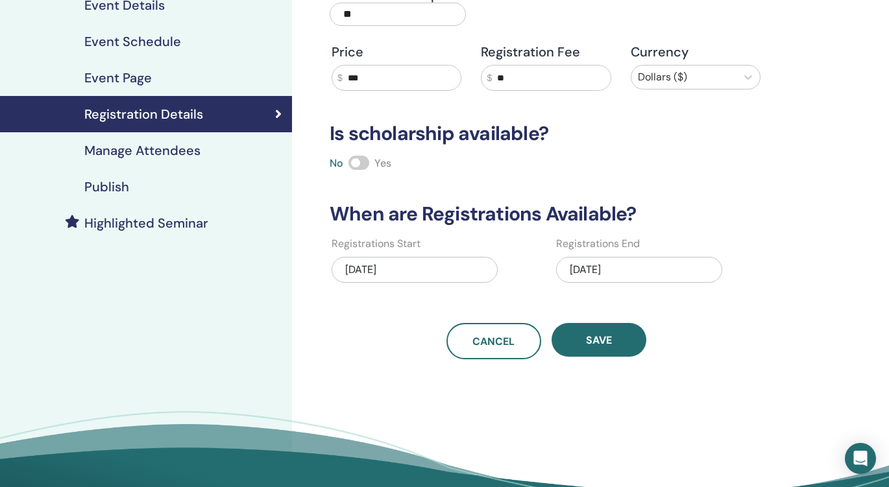
click at [127, 149] on h4 "Manage Attendees" at bounding box center [142, 151] width 116 height 16
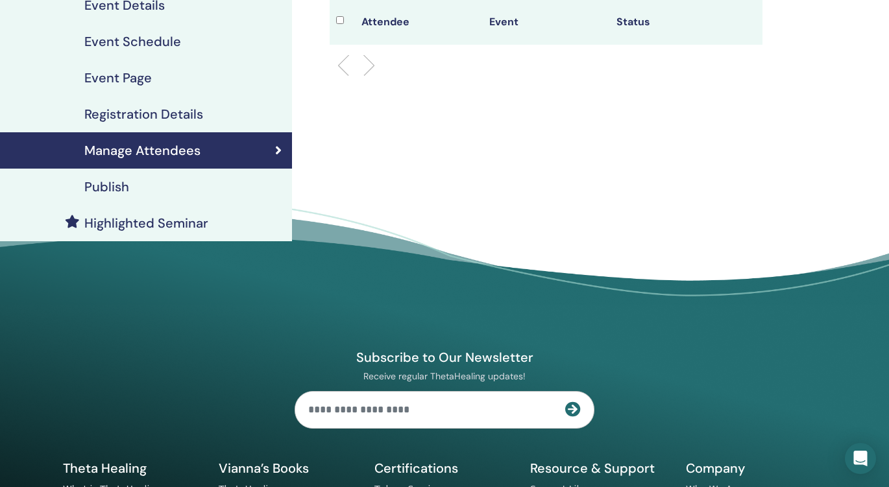
click at [128, 188] on h4 "Publish" at bounding box center [106, 187] width 45 height 16
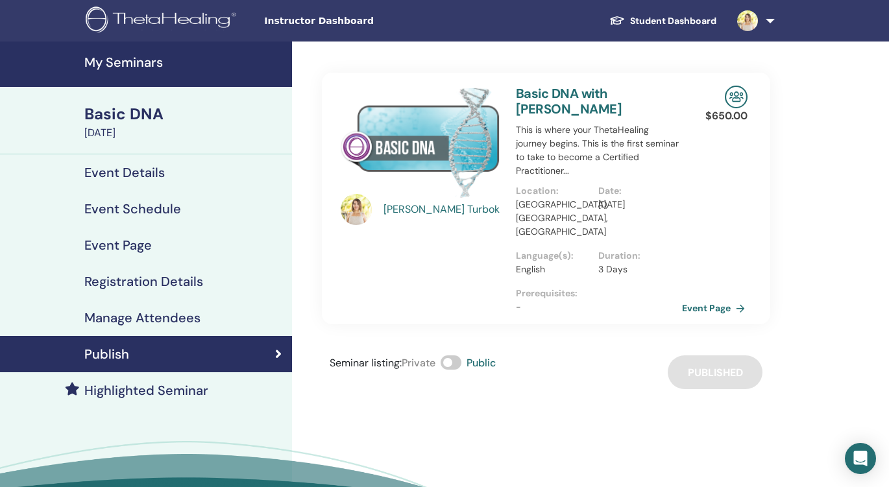
click at [721, 298] on link "Event Page" at bounding box center [716, 307] width 68 height 19
